Goal: Navigation & Orientation: Find specific page/section

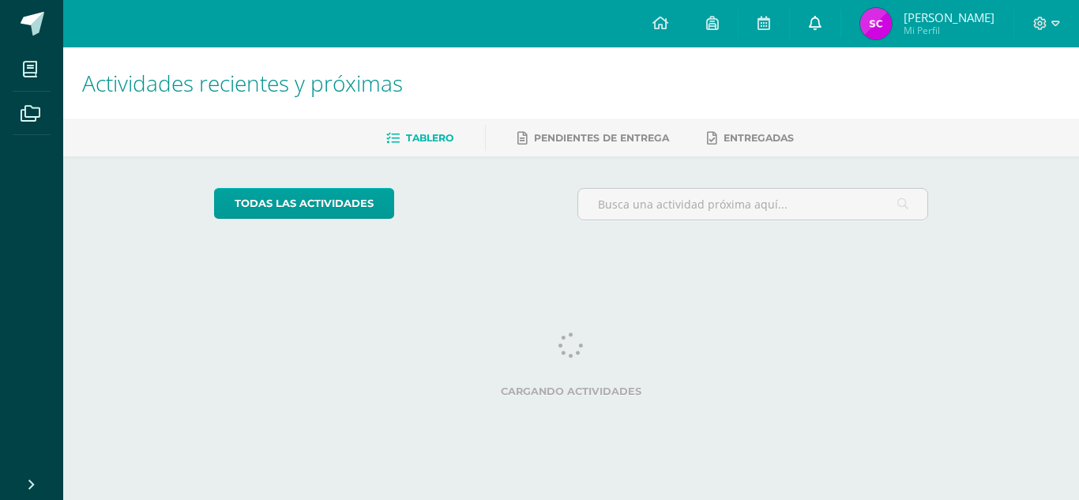
click at [821, 25] on icon at bounding box center [815, 23] width 13 height 14
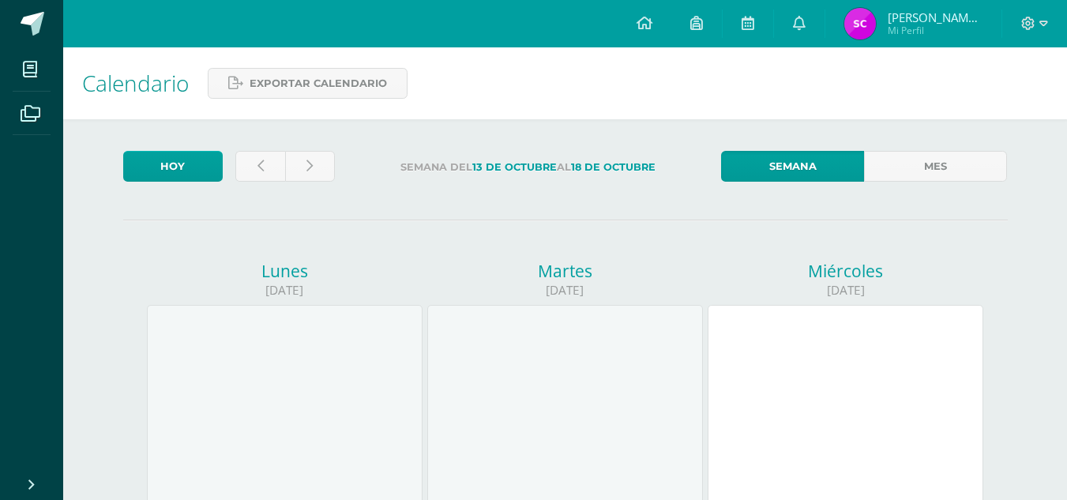
click at [825, 25] on link at bounding box center [799, 23] width 51 height 47
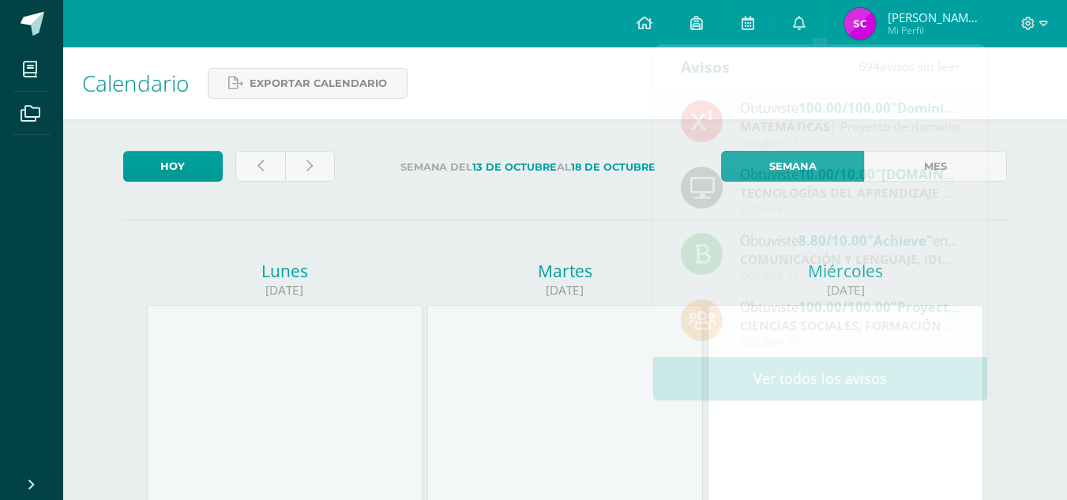
click at [424, 108] on div "Calendario Exportar calendario" at bounding box center [565, 83] width 1004 height 72
